Goal: Navigation & Orientation: Find specific page/section

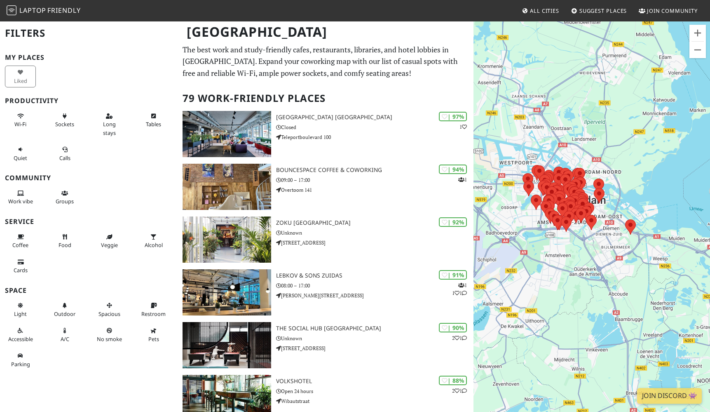
drag, startPoint x: 654, startPoint y: 185, endPoint x: 641, endPoint y: 162, distance: 26.8
click at [641, 162] on div at bounding box center [592, 227] width 237 height 412
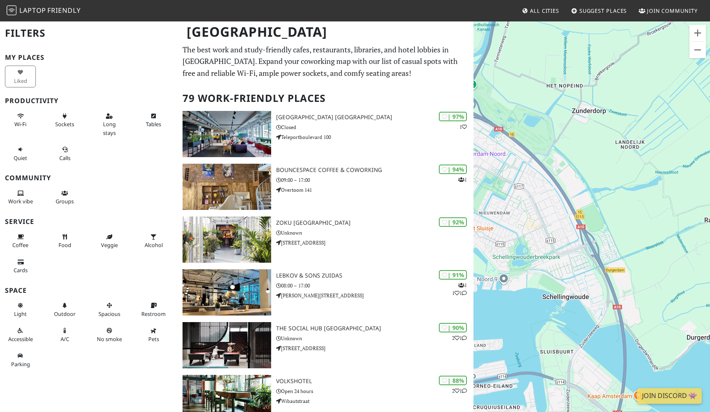
drag, startPoint x: 557, startPoint y: 209, endPoint x: 710, endPoint y: 202, distance: 153.5
click at [710, 202] on div at bounding box center [592, 227] width 237 height 412
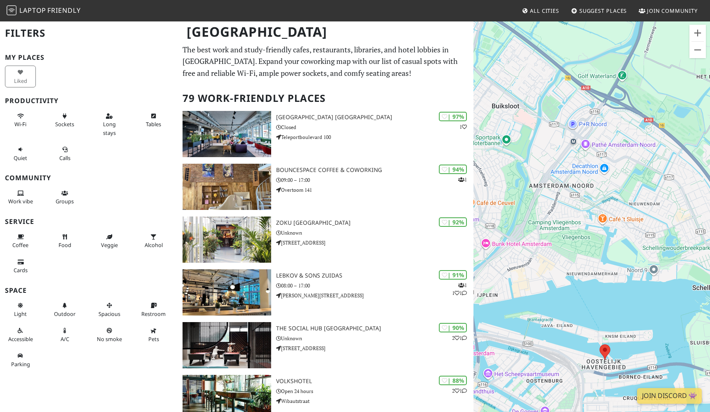
drag, startPoint x: 559, startPoint y: 253, endPoint x: 710, endPoint y: 244, distance: 151.1
click at [710, 245] on div at bounding box center [592, 227] width 237 height 412
drag, startPoint x: 572, startPoint y: 240, endPoint x: 710, endPoint y: 242, distance: 138.1
click at [710, 242] on div at bounding box center [592, 227] width 237 height 412
click at [674, 256] on div at bounding box center [592, 227] width 237 height 412
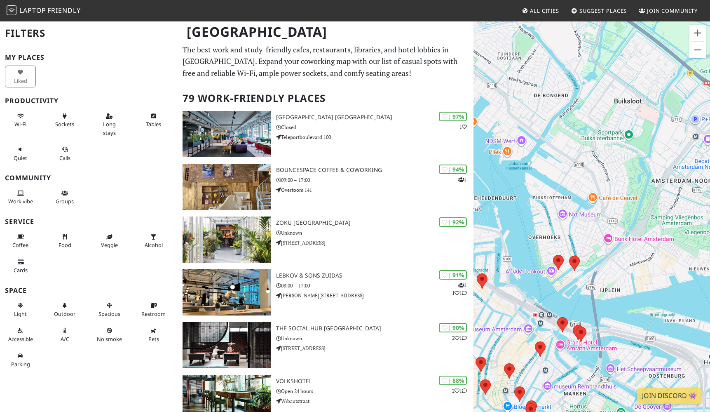
drag, startPoint x: 584, startPoint y: 256, endPoint x: 707, endPoint y: 251, distance: 123.0
click at [707, 251] on div at bounding box center [592, 227] width 237 height 412
click at [569, 255] on area at bounding box center [569, 255] width 0 height 0
click at [573, 244] on link "Café ONS" at bounding box center [577, 247] width 23 height 6
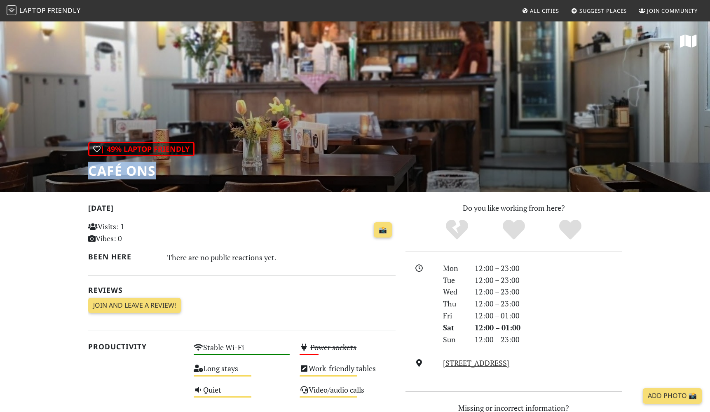
drag, startPoint x: 92, startPoint y: 171, endPoint x: 176, endPoint y: 171, distance: 84.5
click at [176, 171] on h1 "Café ONS" at bounding box center [141, 171] width 106 height 16
copy h1 "Café ONS"
